Goal: Task Accomplishment & Management: Manage account settings

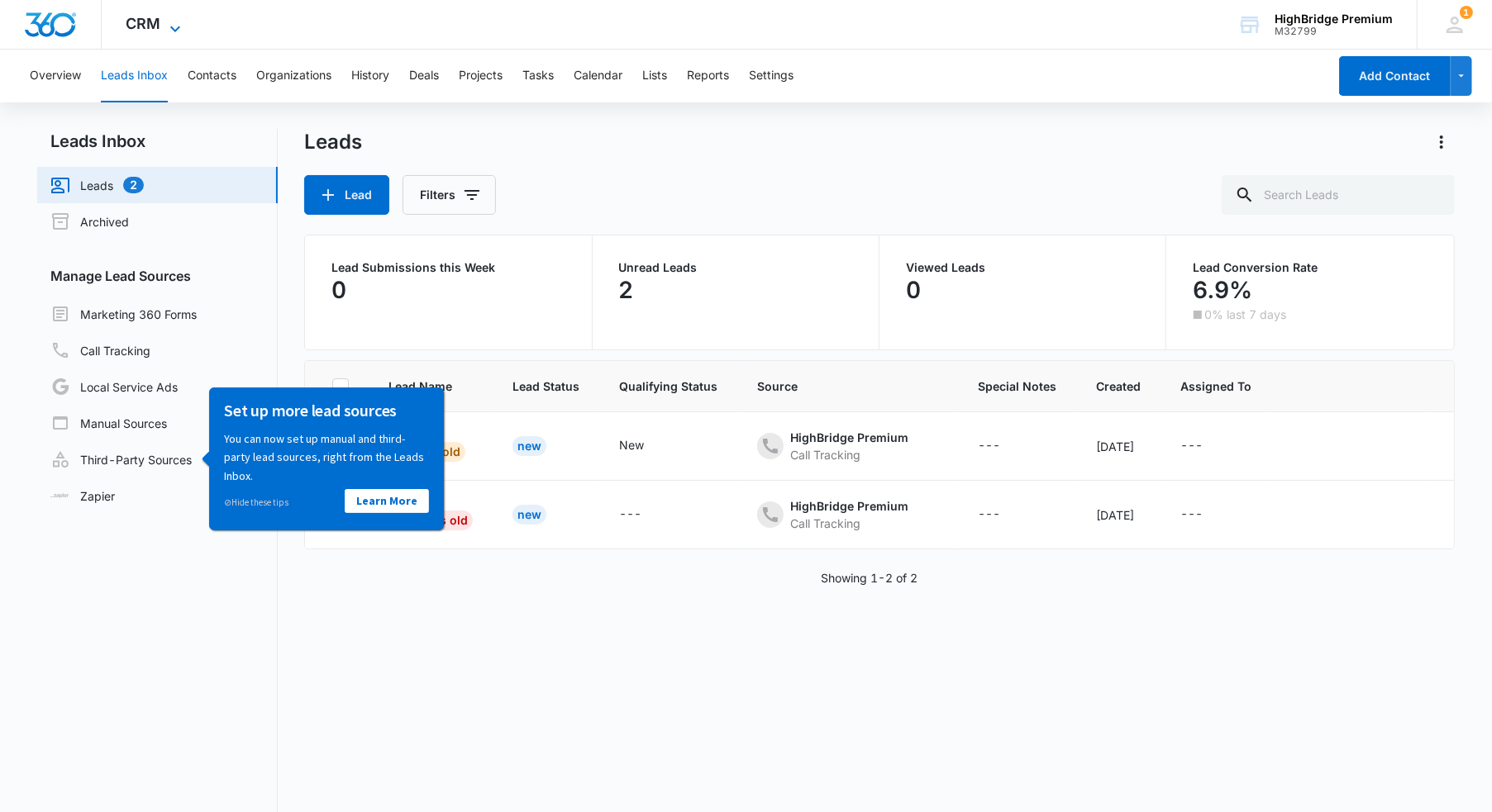
click at [141, 31] on span "CRM" at bounding box center [144, 23] width 35 height 18
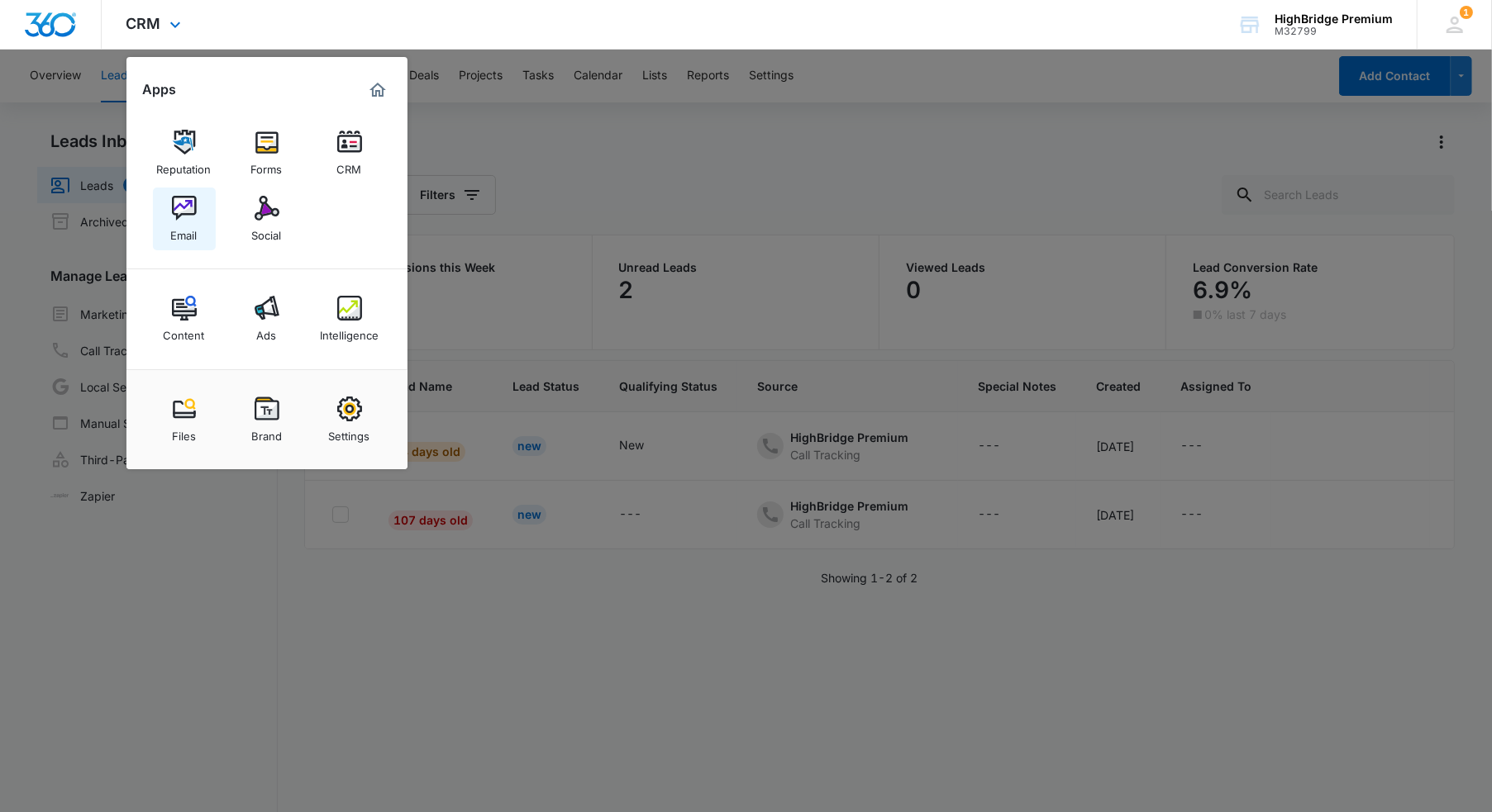
click at [191, 230] on div "Email" at bounding box center [184, 231] width 27 height 21
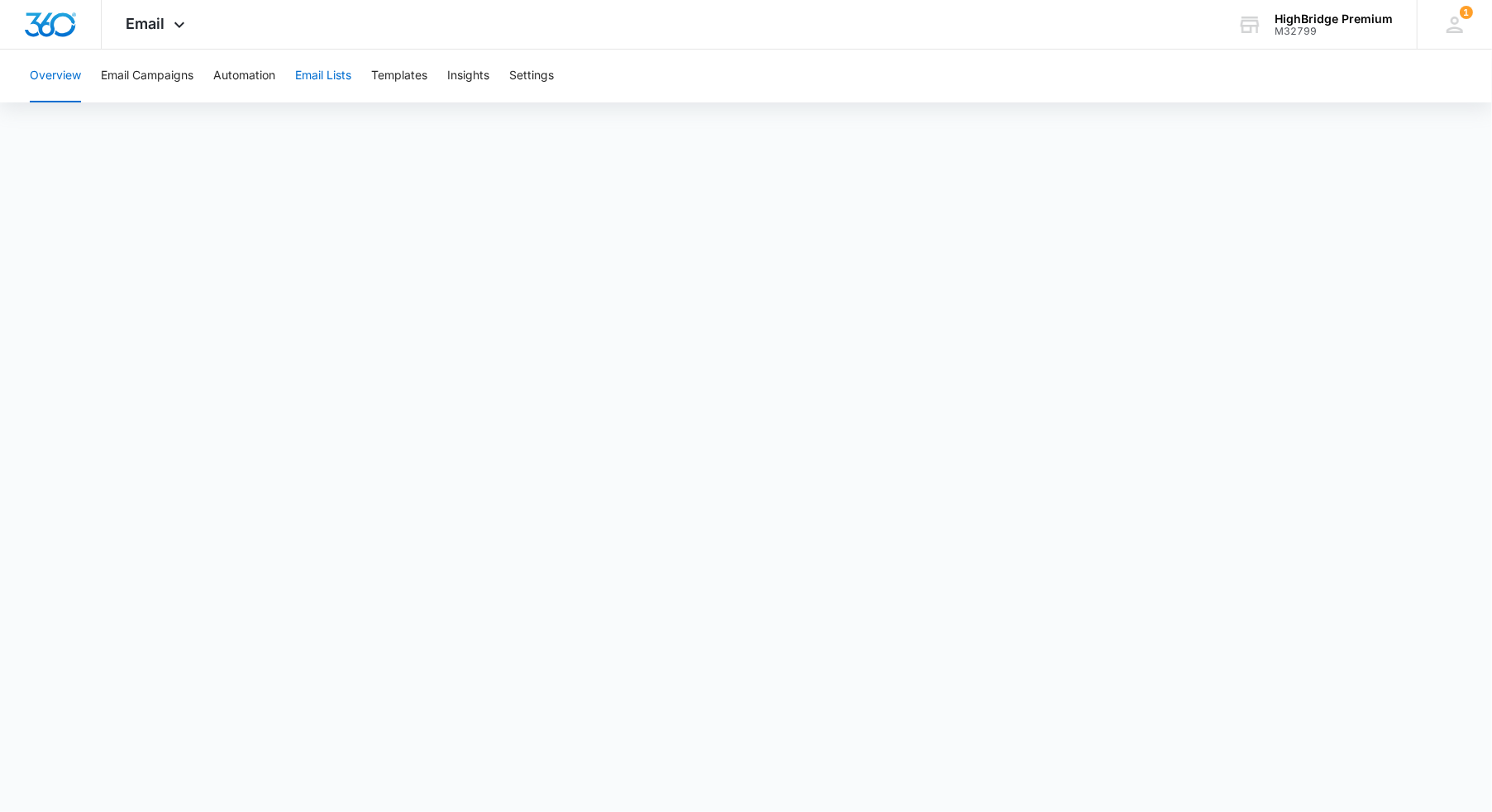
click at [320, 67] on button "Email Lists" at bounding box center [323, 76] width 56 height 53
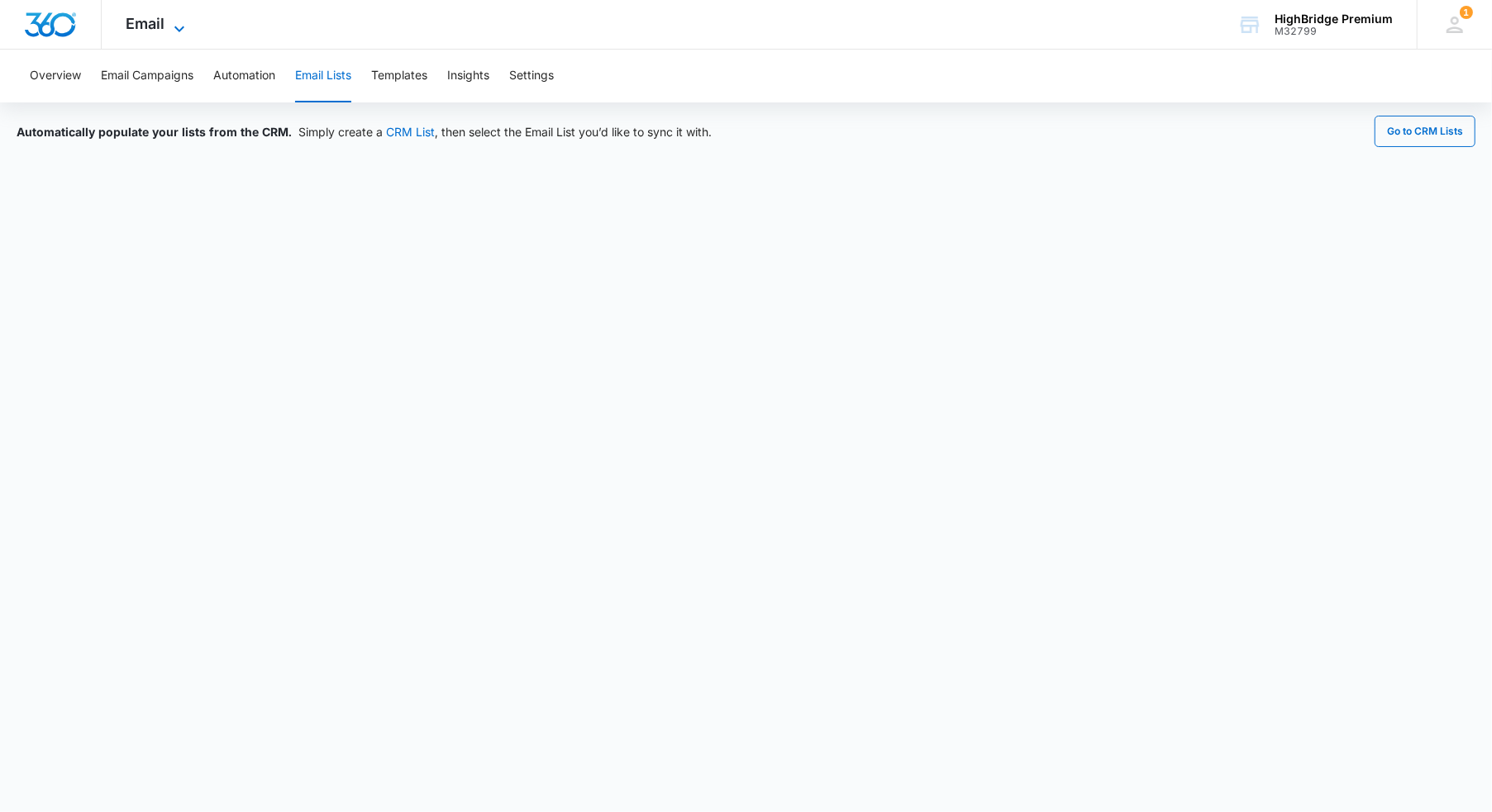
click at [143, 27] on span "Email" at bounding box center [146, 23] width 39 height 18
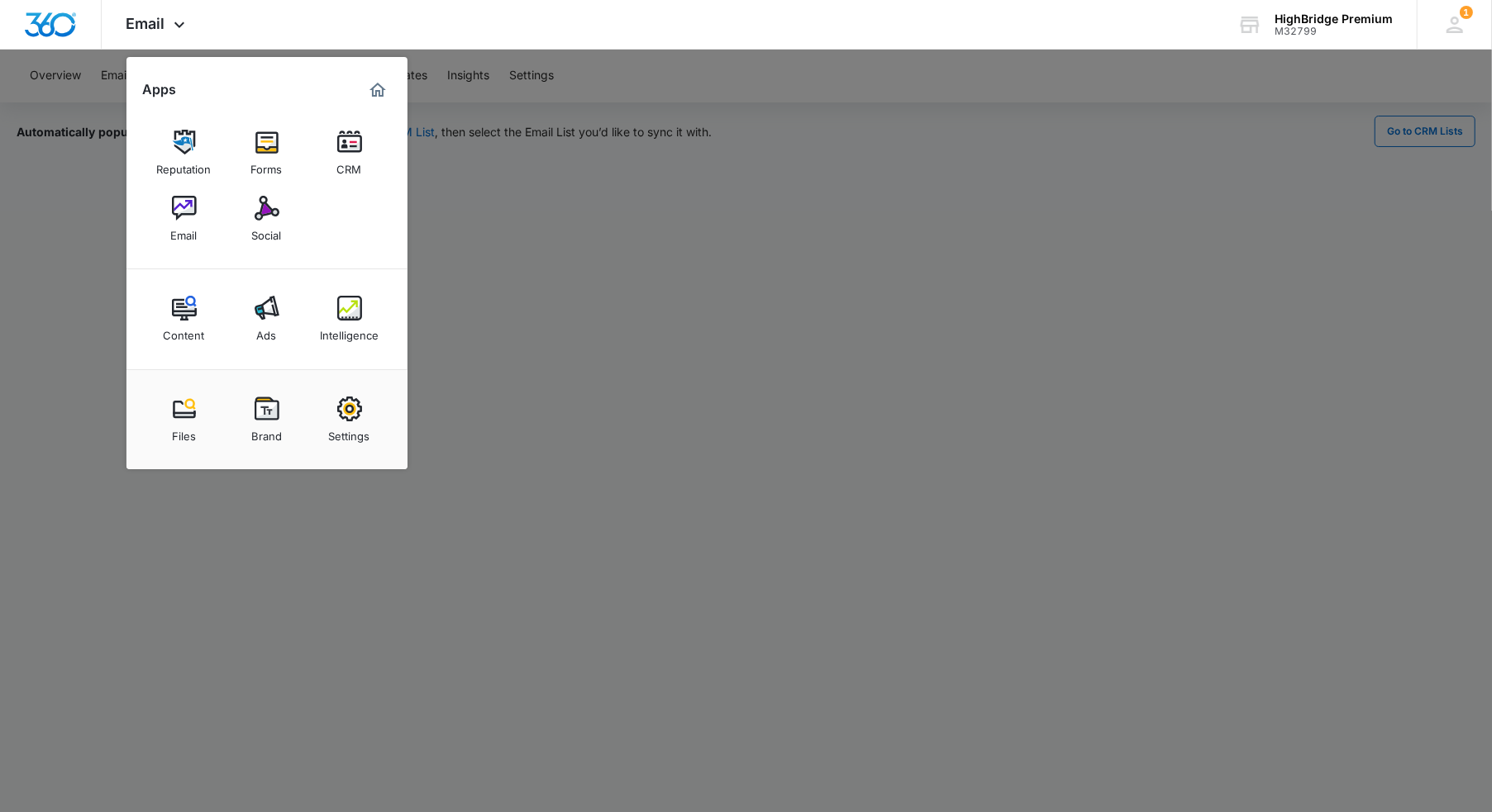
click at [733, 125] on div at bounding box center [746, 406] width 1492 height 812
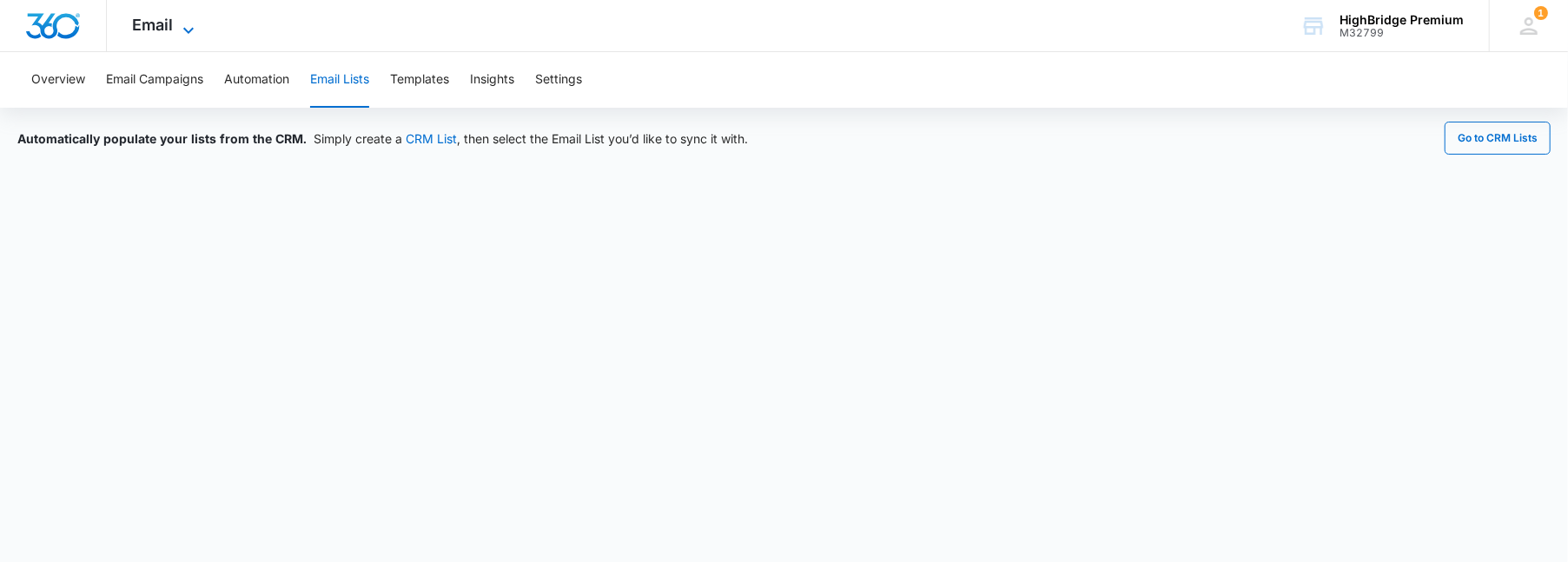
click at [148, 31] on span "Email" at bounding box center [153, 24] width 41 height 18
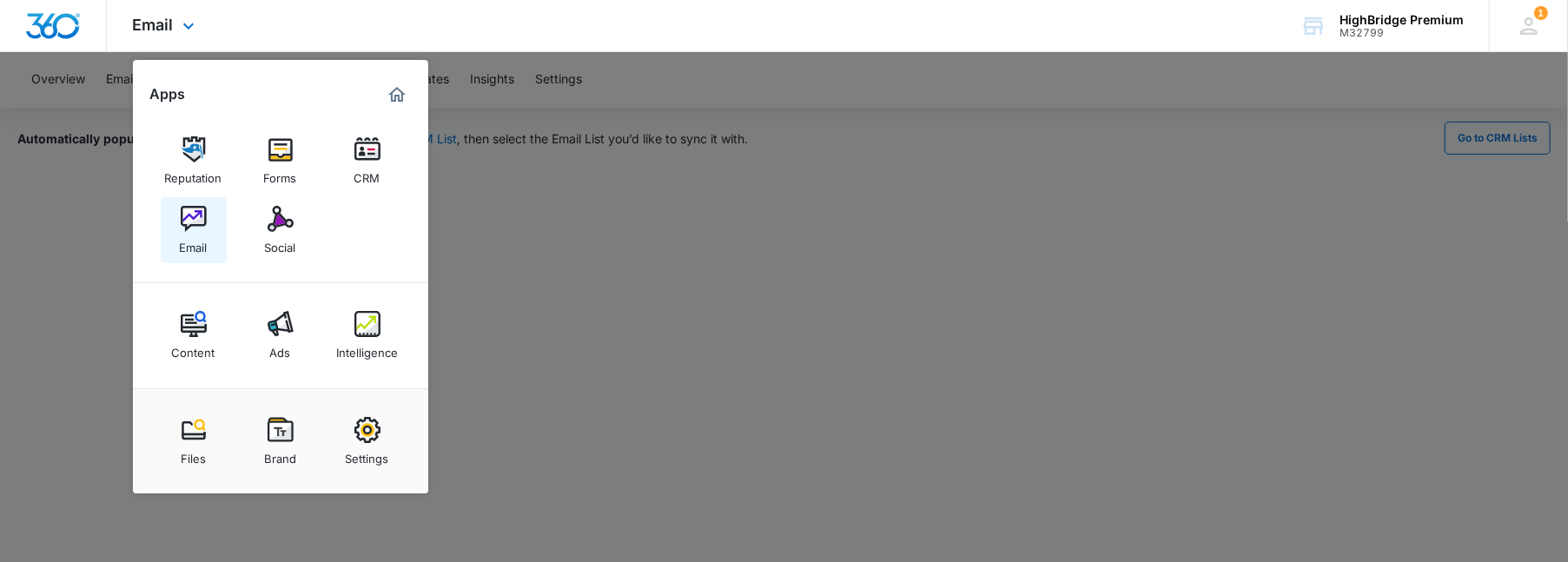
click at [186, 220] on img at bounding box center [193, 218] width 26 height 26
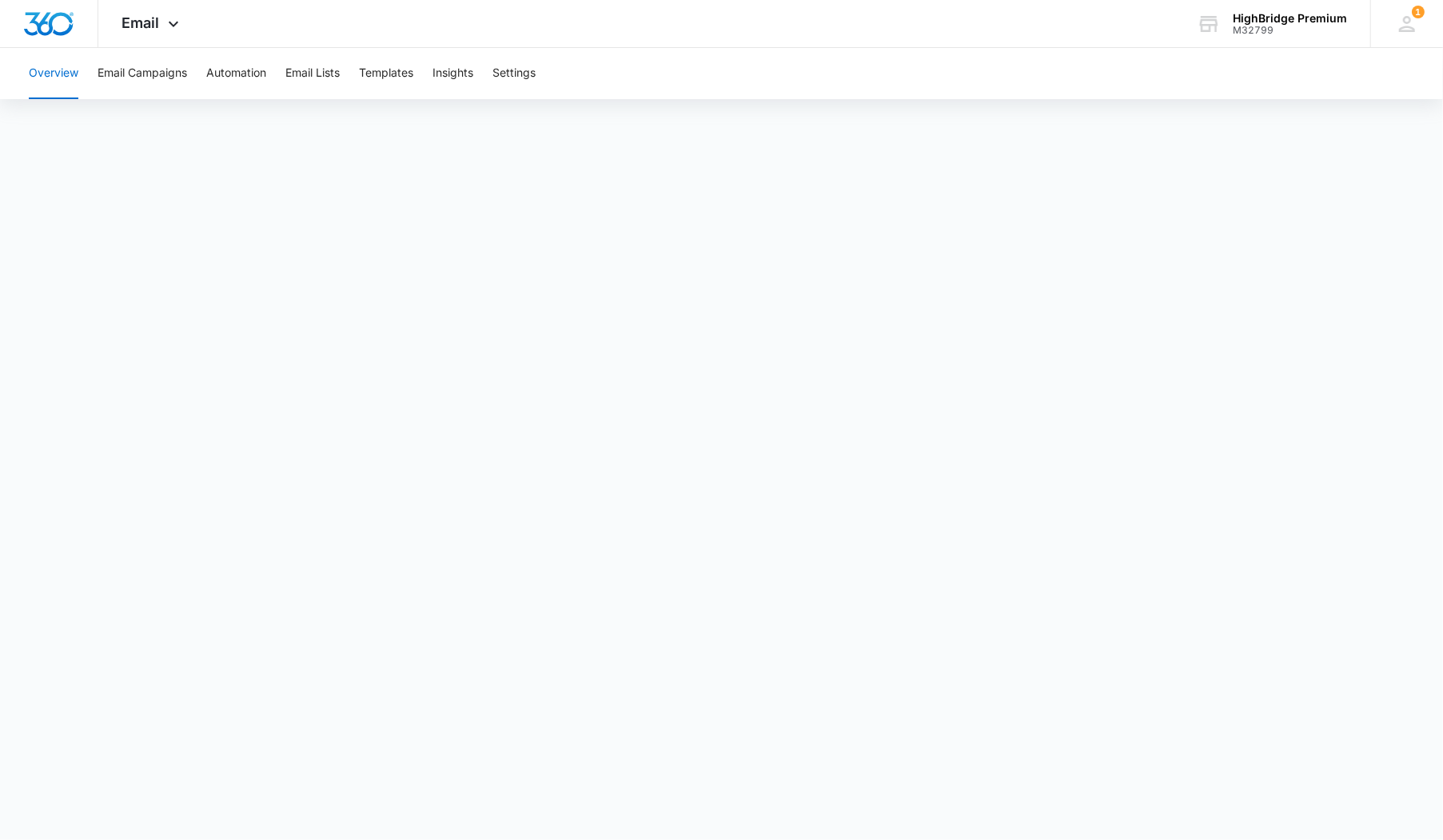
click at [58, 70] on button "Overview" at bounding box center [54, 73] width 50 height 51
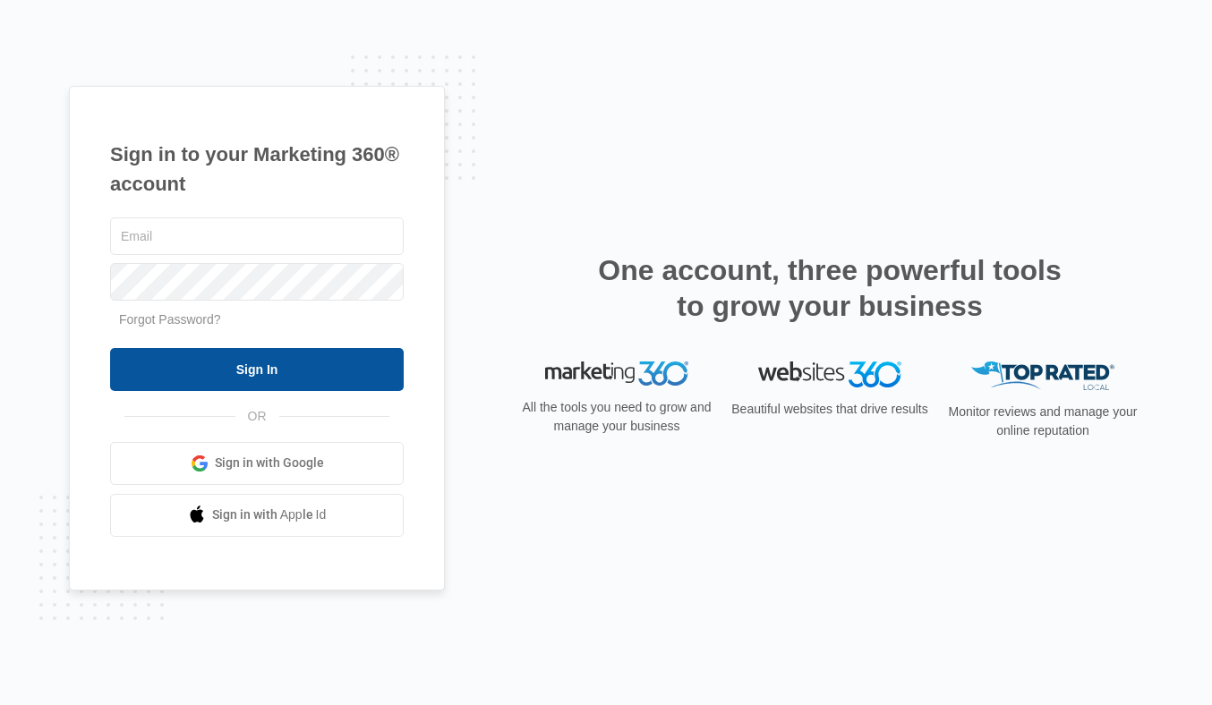
type input "[EMAIL_ADDRESS][DOMAIN_NAME]"
click at [242, 375] on input "Sign In" at bounding box center [257, 369] width 294 height 43
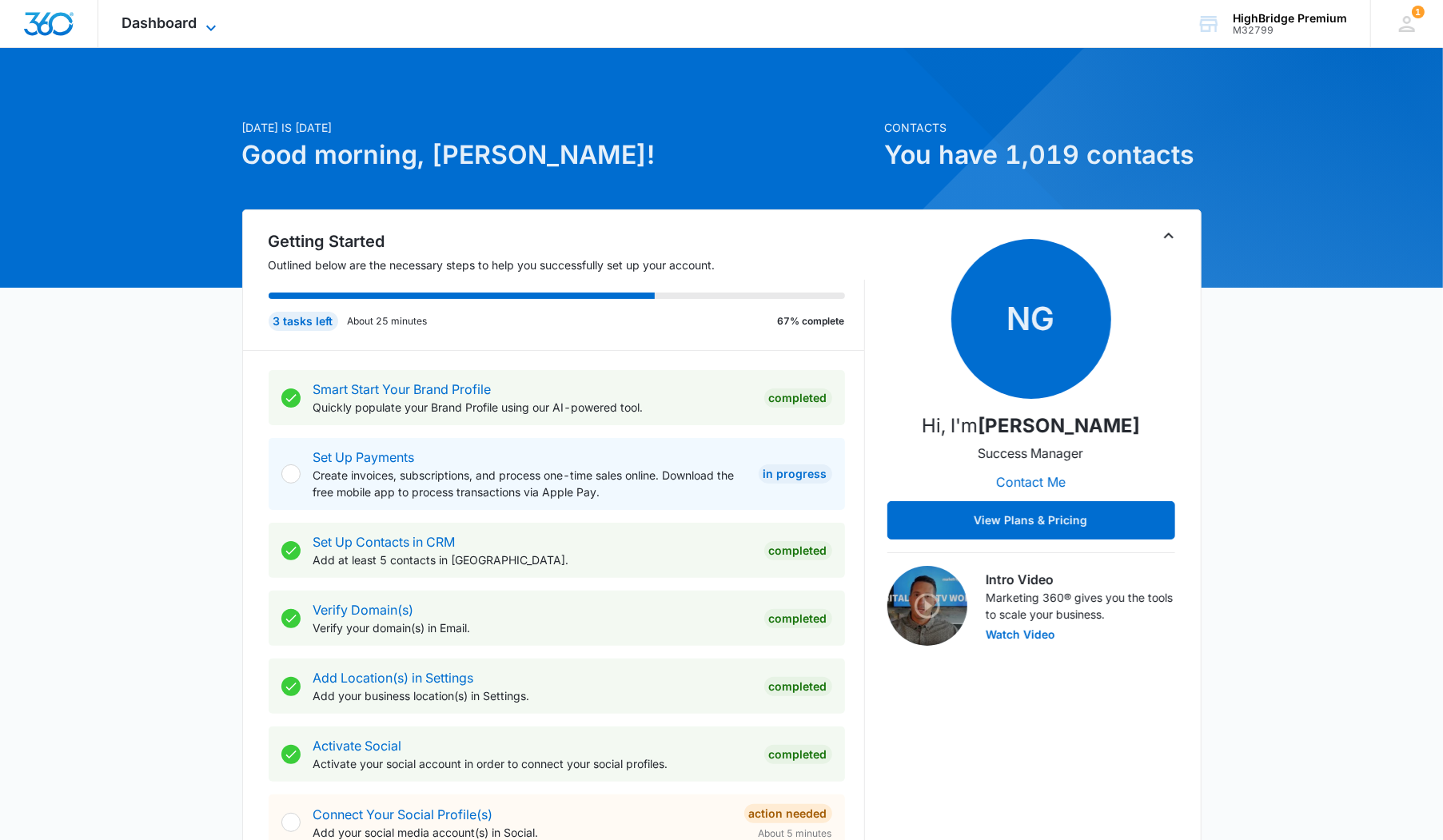
click at [174, 23] on span "Dashboard" at bounding box center [160, 22] width 75 height 17
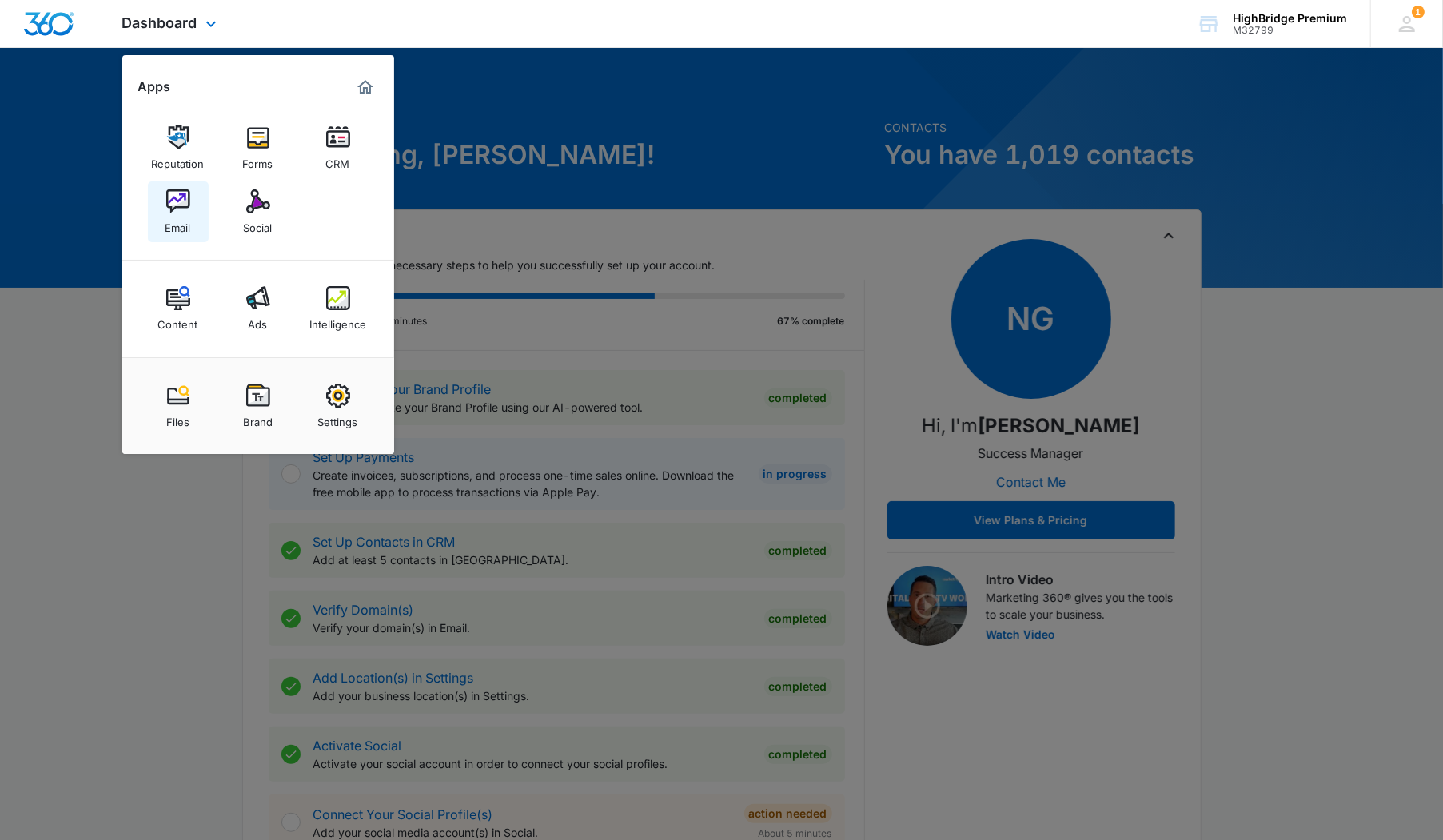
click at [181, 223] on div "Email" at bounding box center [178, 223] width 26 height 21
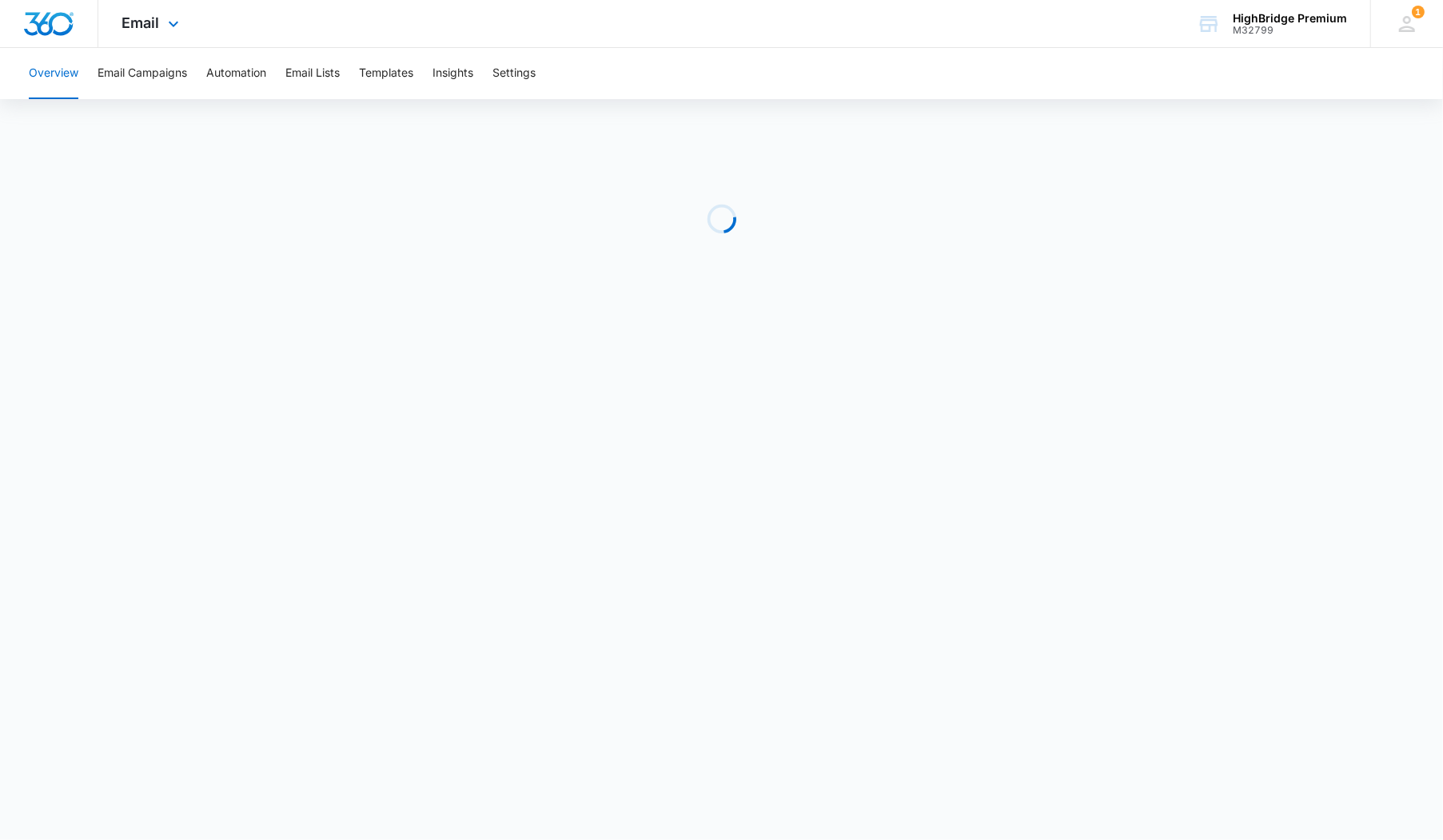
click at [154, 34] on div "Email Apps Reputation Forms CRM Email Social Content Ads Intelligence Files Bra…" at bounding box center [153, 23] width 109 height 47
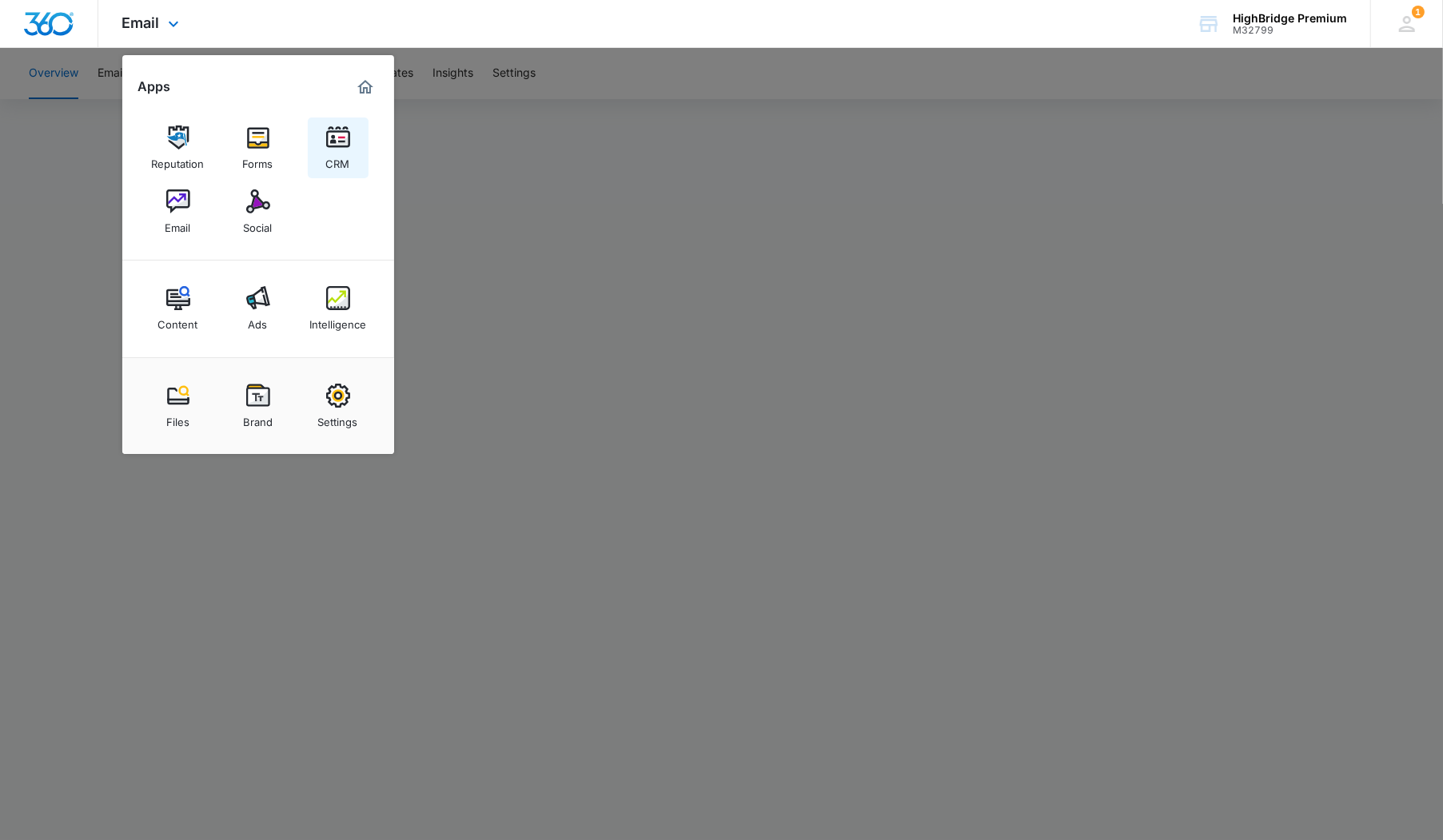
click at [338, 151] on div "CRM" at bounding box center [338, 159] width 24 height 21
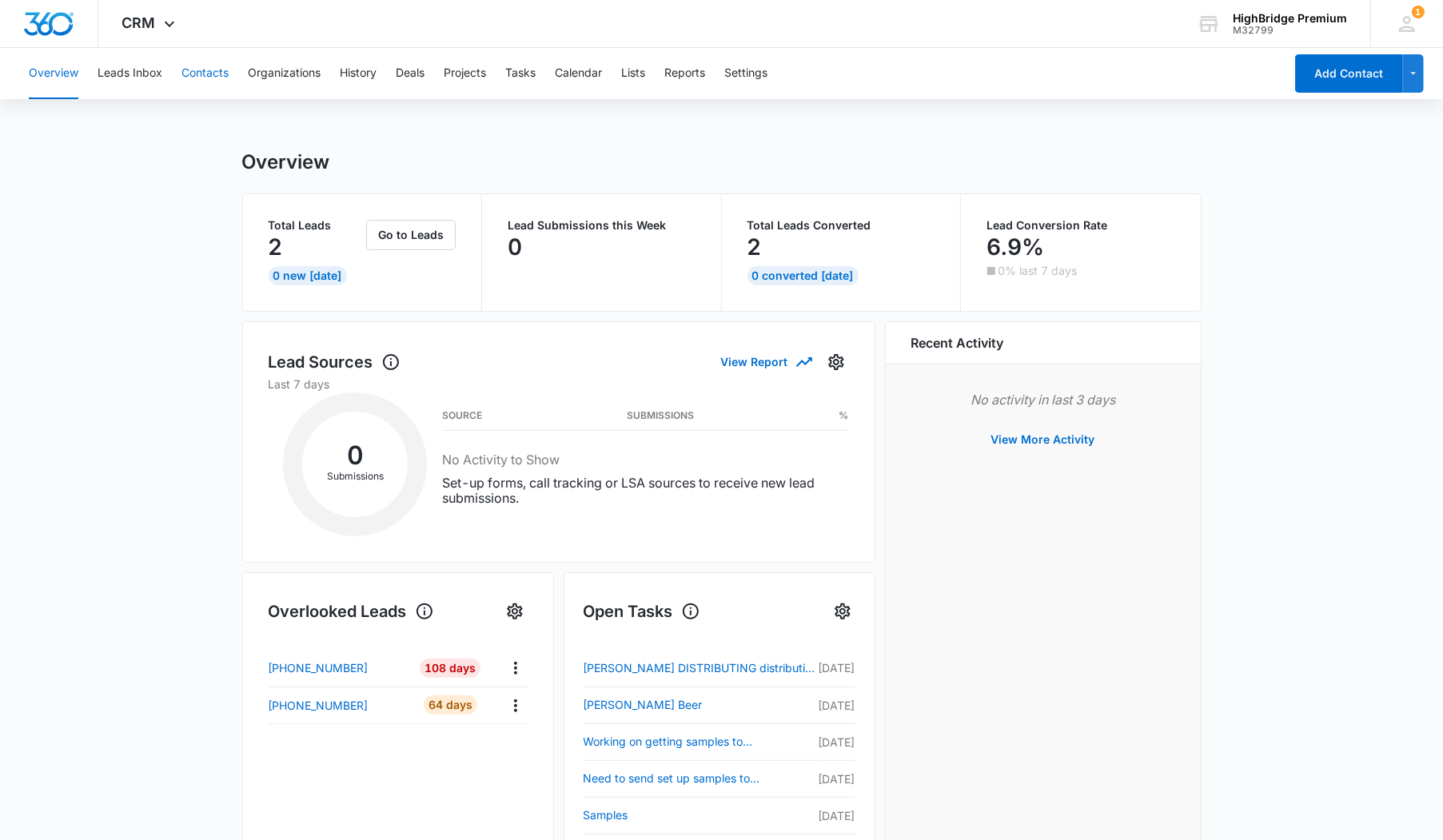
click at [204, 81] on button "Contacts" at bounding box center [204, 73] width 47 height 51
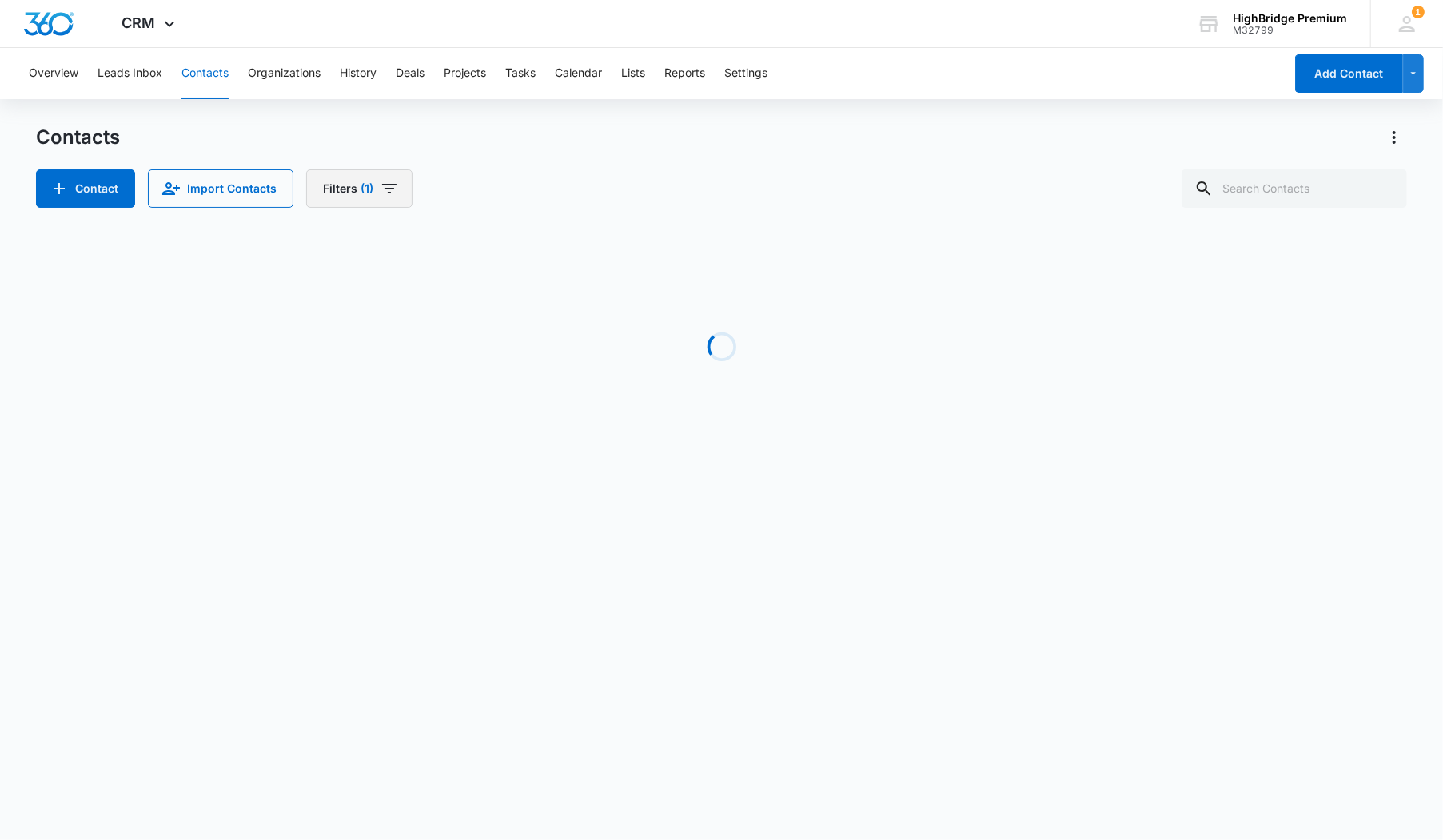
click at [380, 186] on icon "Filters" at bounding box center [388, 188] width 19 height 19
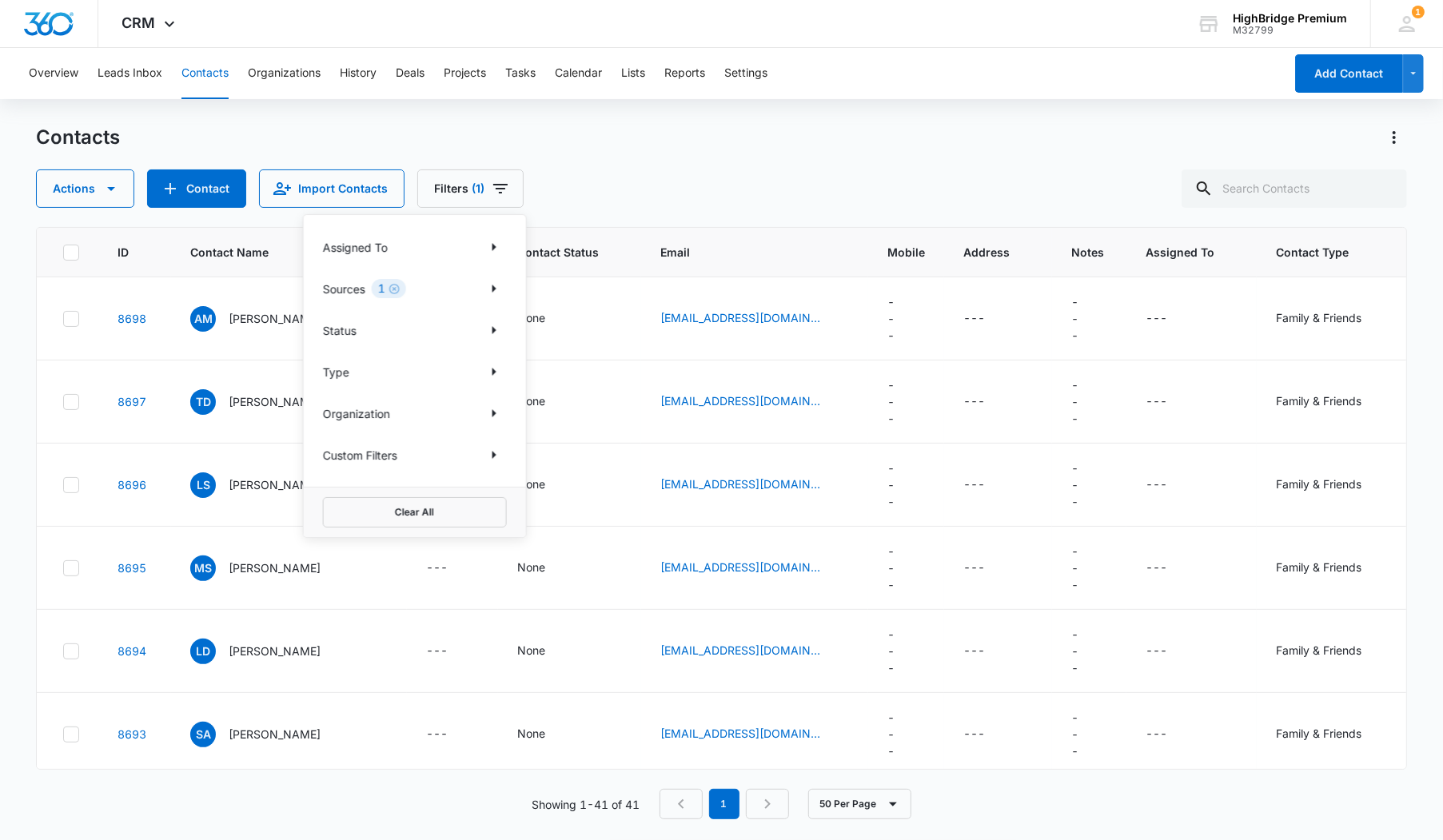
click at [357, 378] on div "Type" at bounding box center [415, 371] width 184 height 26
click at [496, 377] on icon "Show Type filters" at bounding box center [493, 371] width 19 height 19
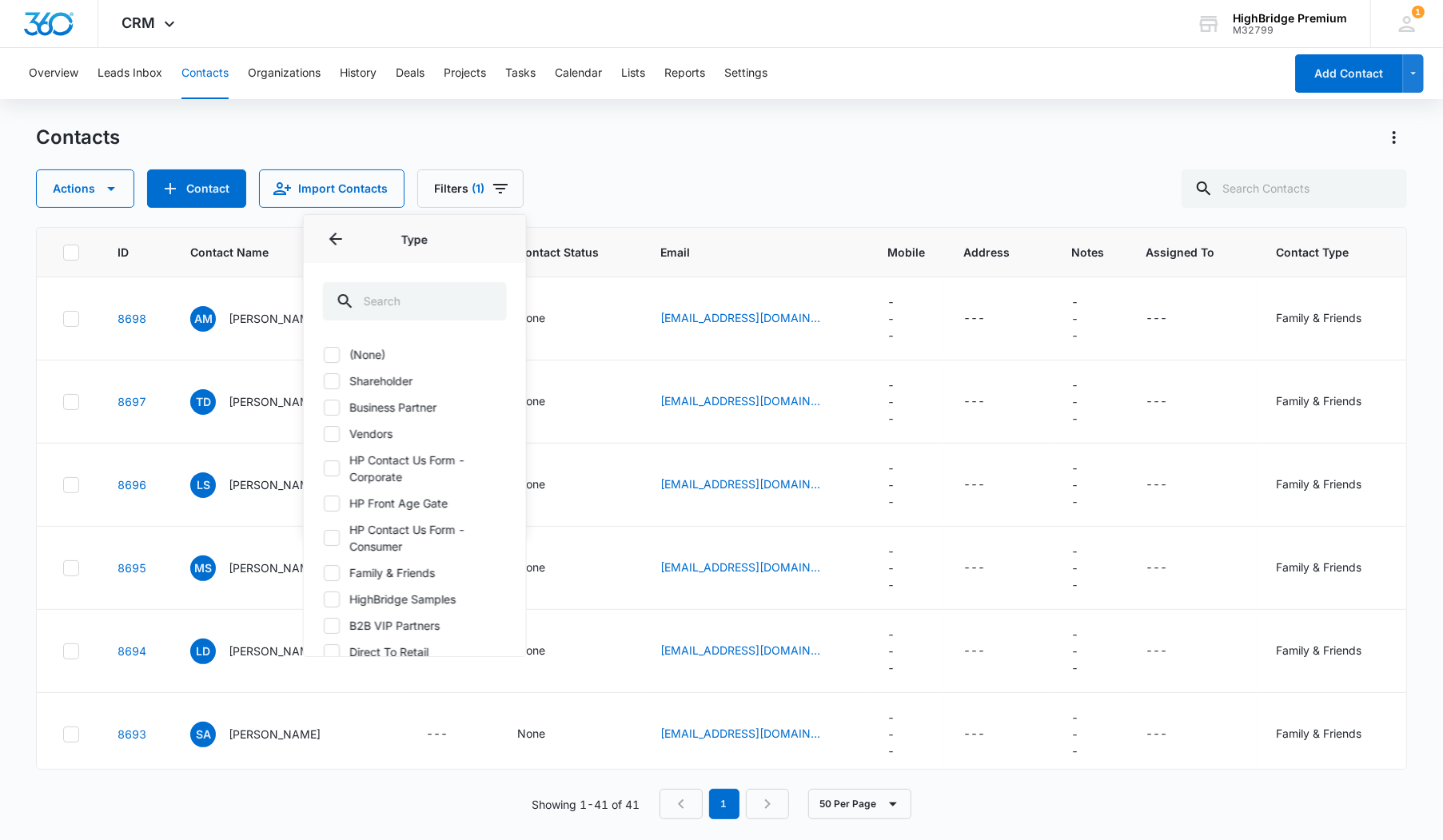
click at [669, 123] on div "Overview Leads Inbox Contacts Organizations History Deals Projects Tasks Calend…" at bounding box center [722, 443] width 1443 height 790
